Goal: Transaction & Acquisition: Purchase product/service

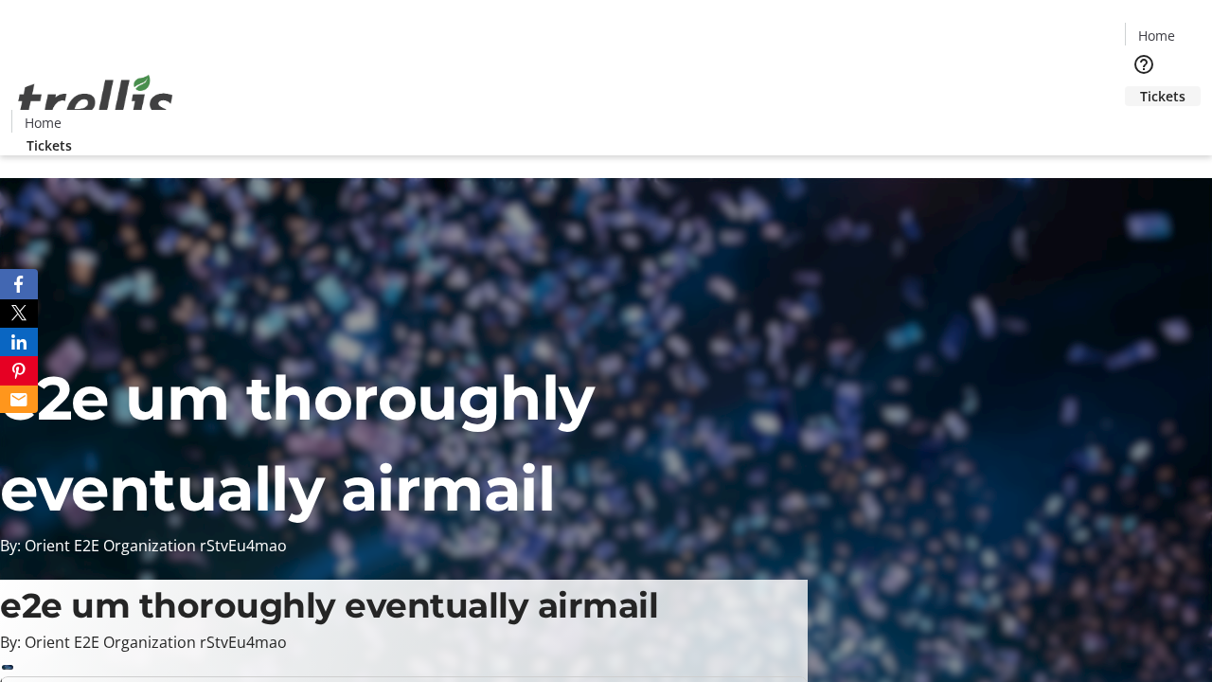
click at [1140, 86] on span "Tickets" at bounding box center [1162, 96] width 45 height 20
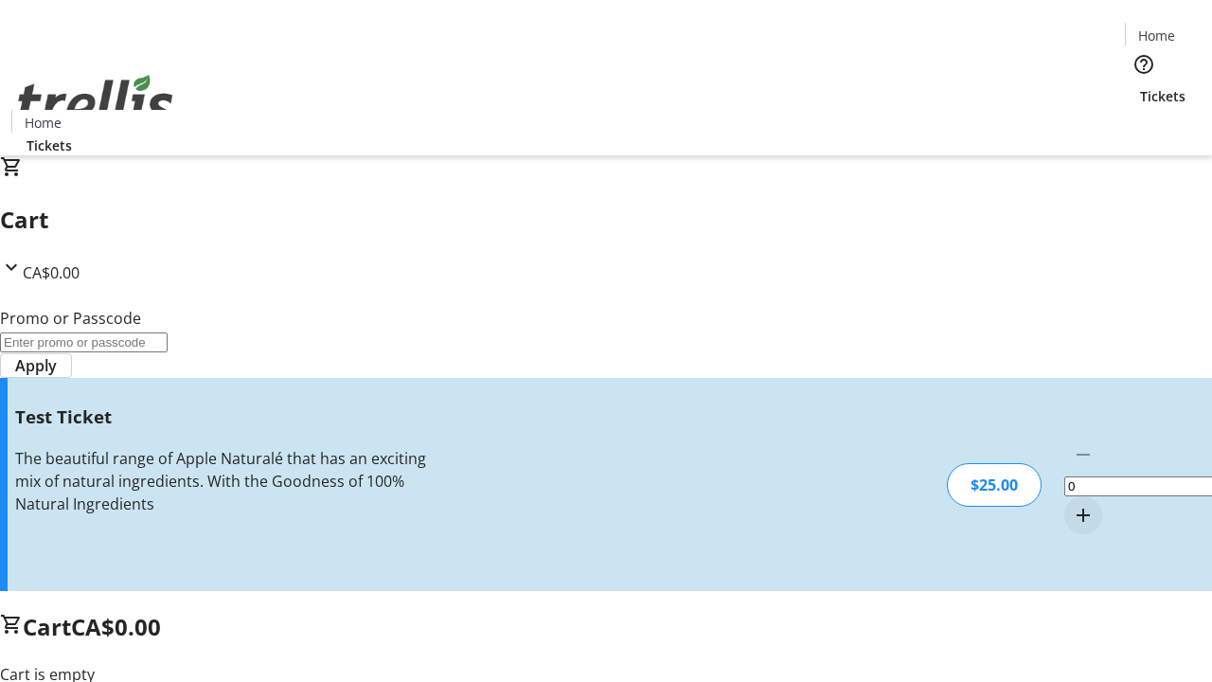
click at [1072, 504] on mat-icon "Increment by one" at bounding box center [1083, 515] width 23 height 23
type input "1"
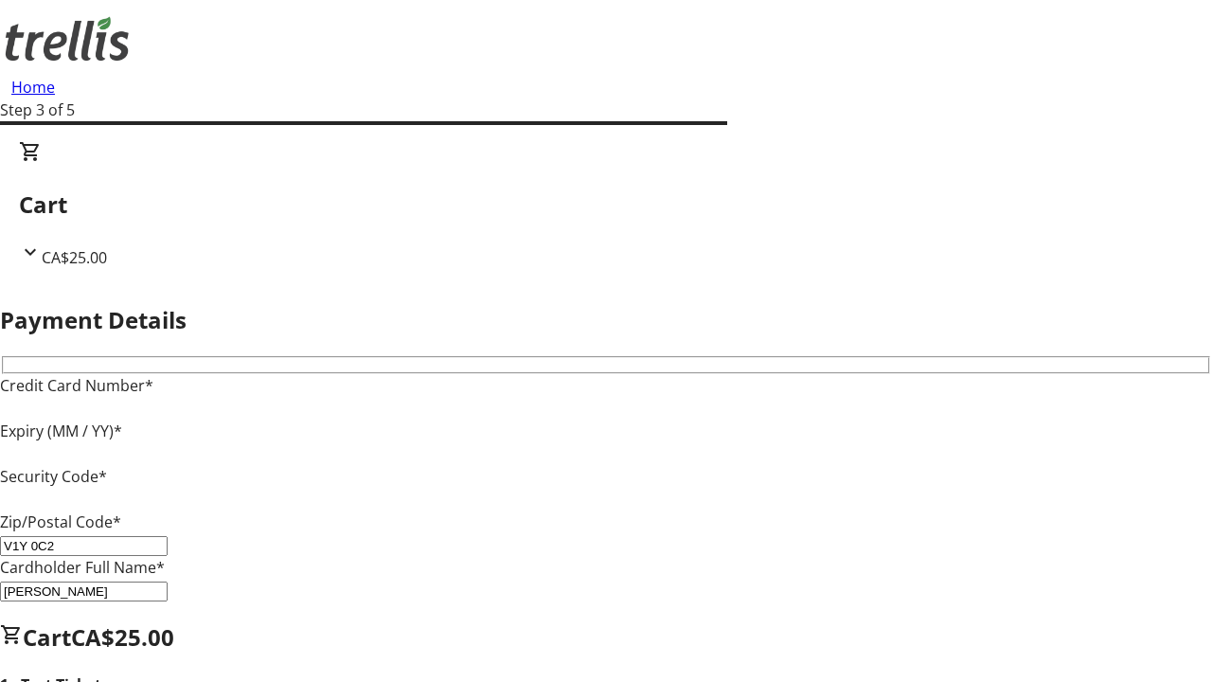
type input "V1Y 0C2"
